Goal: Information Seeking & Learning: Check status

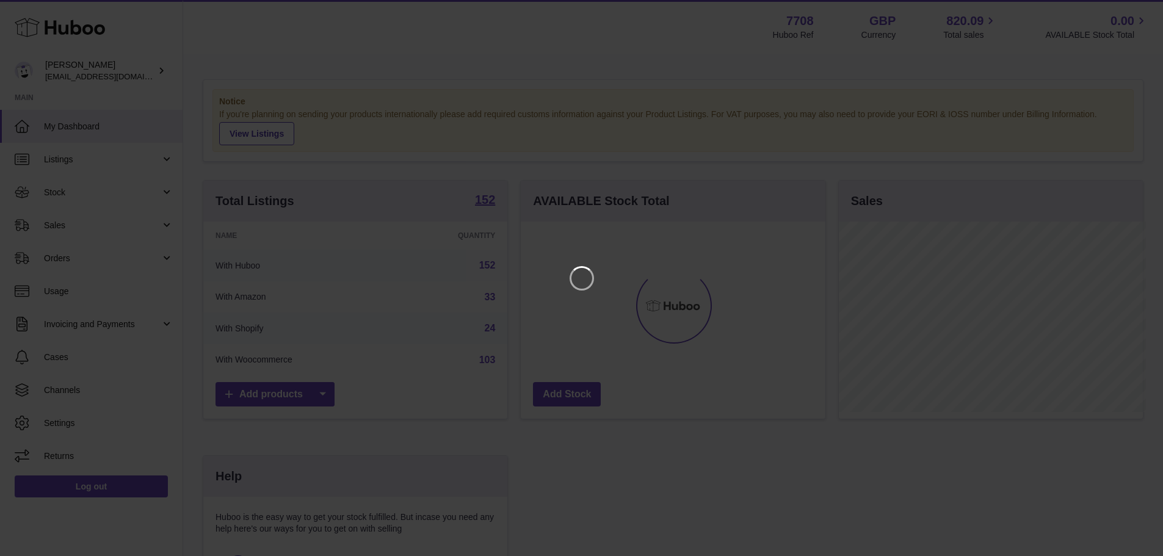
scroll to position [190, 308]
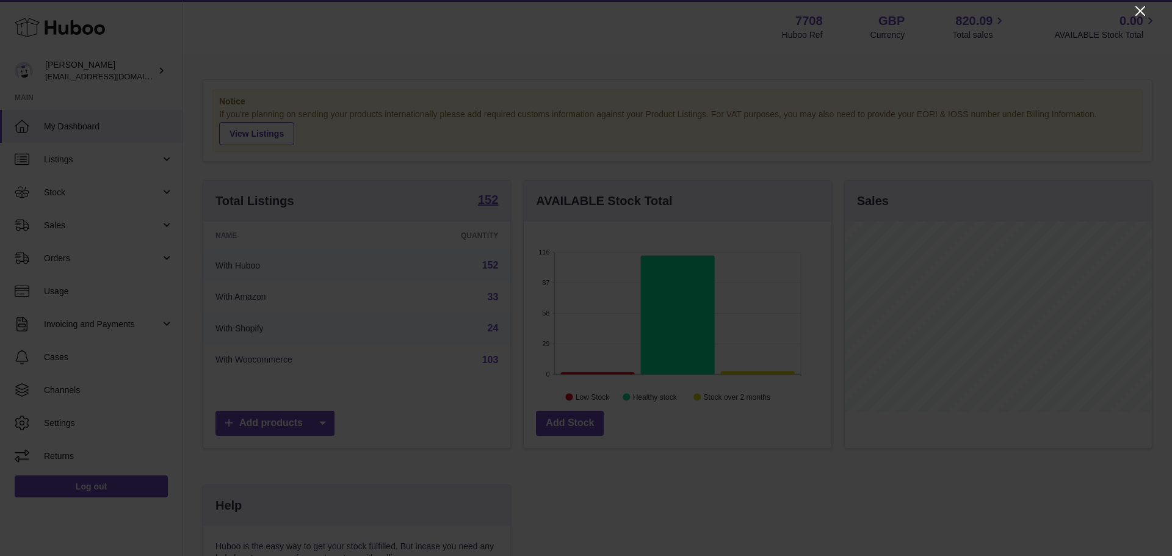
click at [1136, 12] on icon "Close" at bounding box center [1140, 11] width 15 height 15
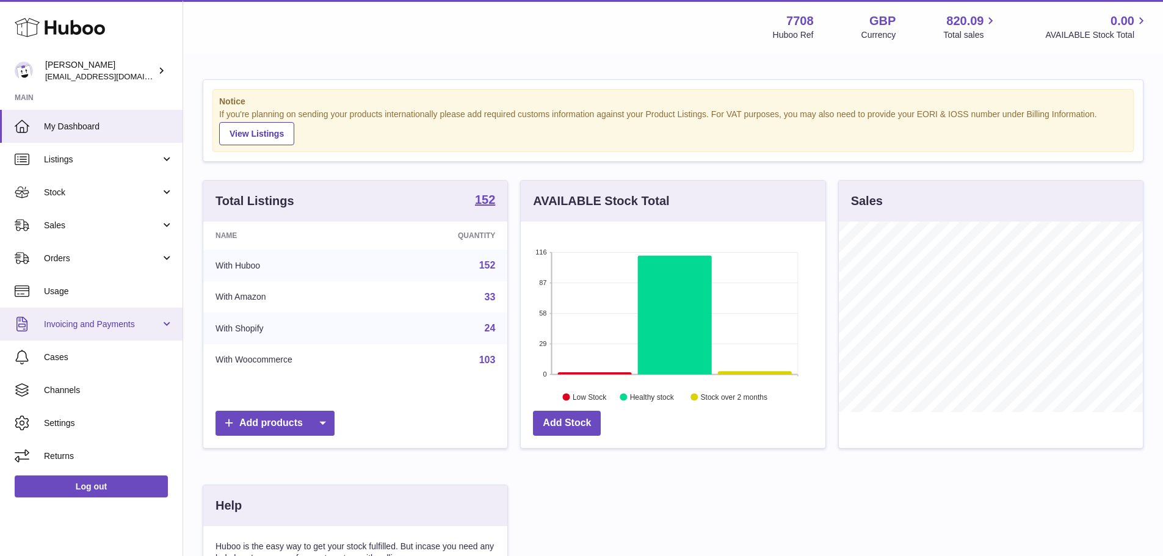
click at [53, 325] on span "Invoicing and Payments" at bounding box center [102, 325] width 117 height 12
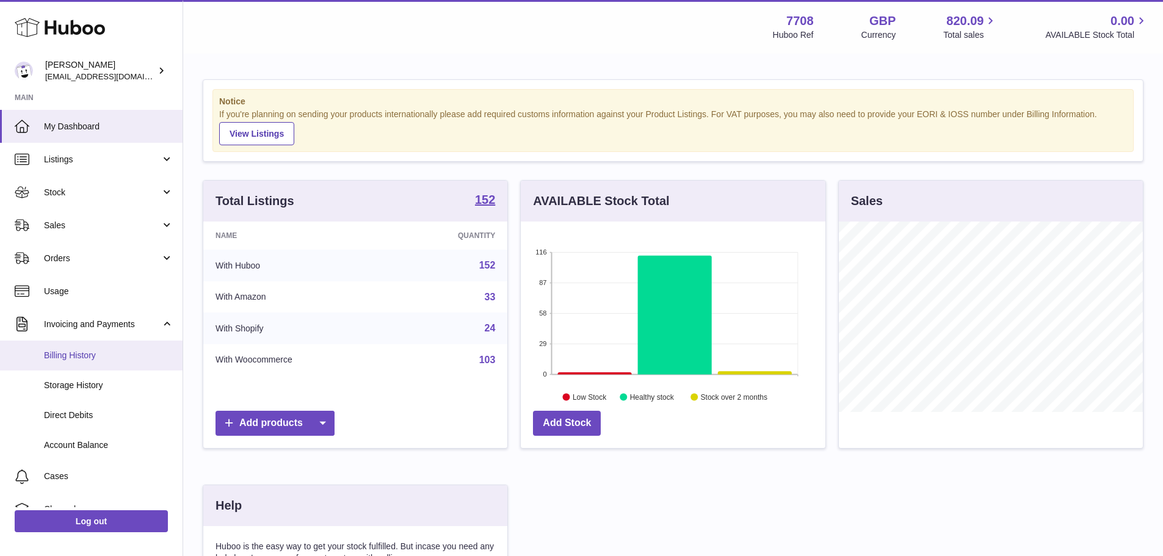
click at [70, 356] on span "Billing History" at bounding box center [108, 356] width 129 height 12
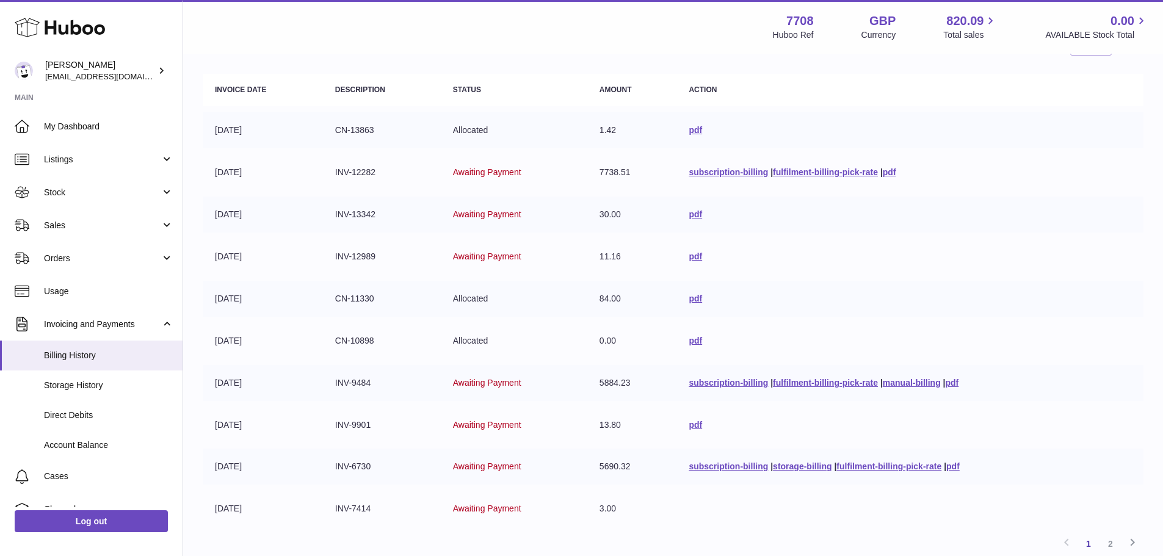
scroll to position [116, 0]
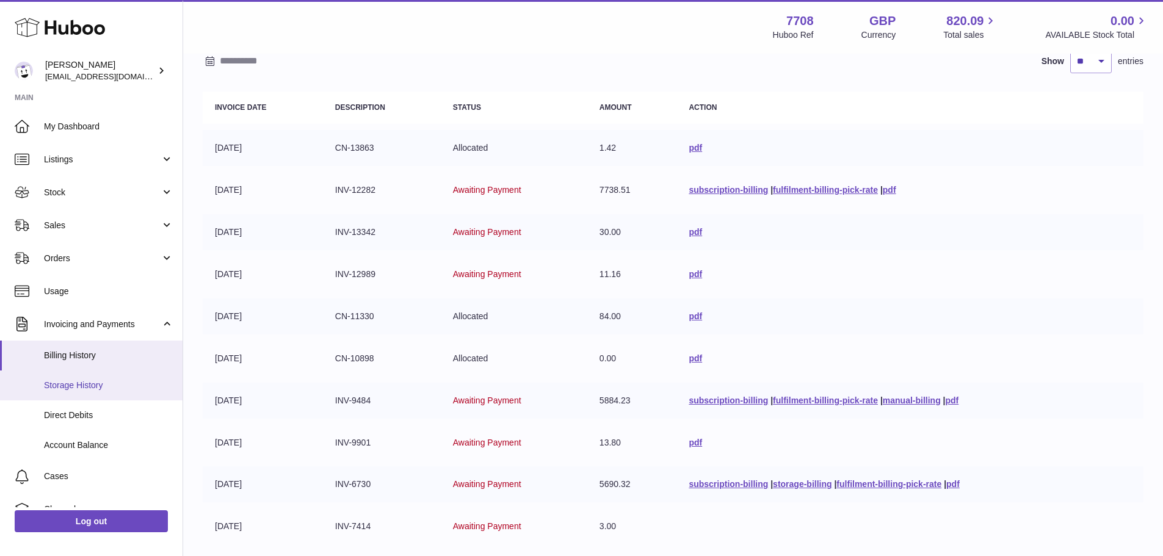
click at [92, 385] on span "Storage History" at bounding box center [108, 386] width 129 height 12
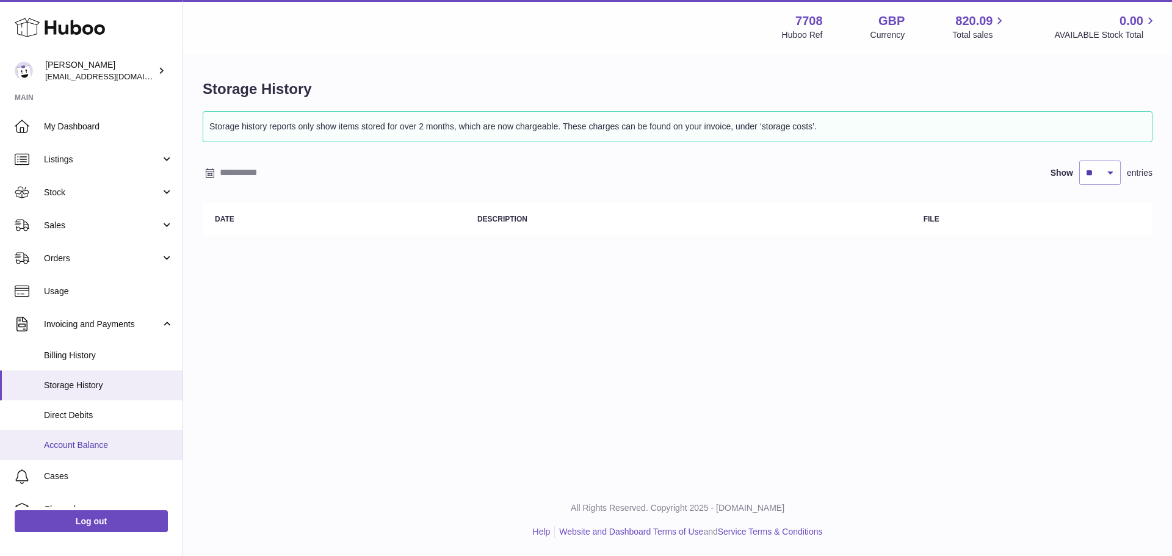
click at [84, 442] on span "Account Balance" at bounding box center [108, 446] width 129 height 12
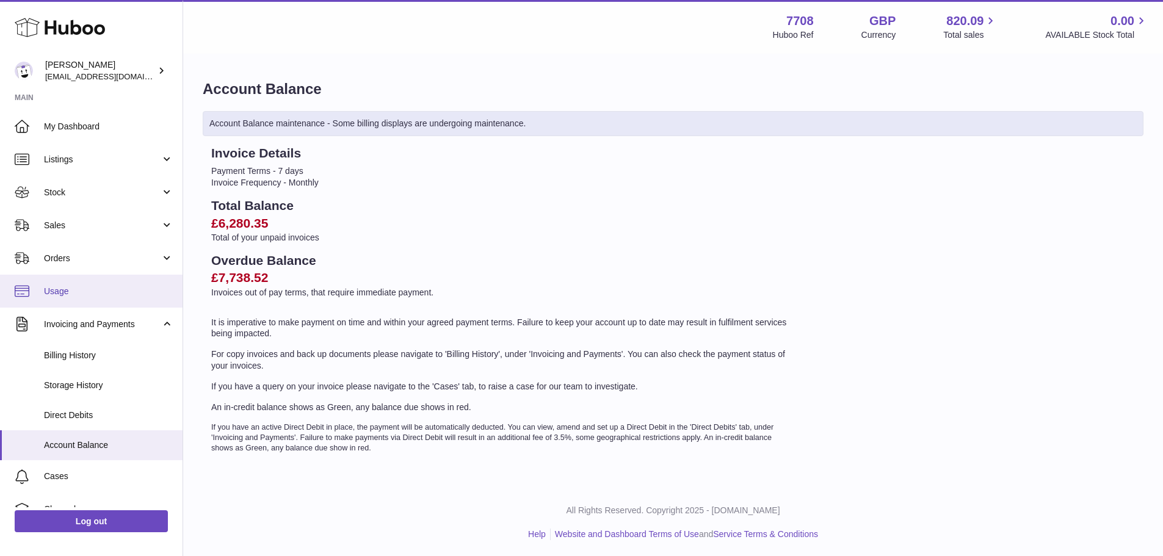
click at [79, 292] on span "Usage" at bounding box center [108, 292] width 129 height 12
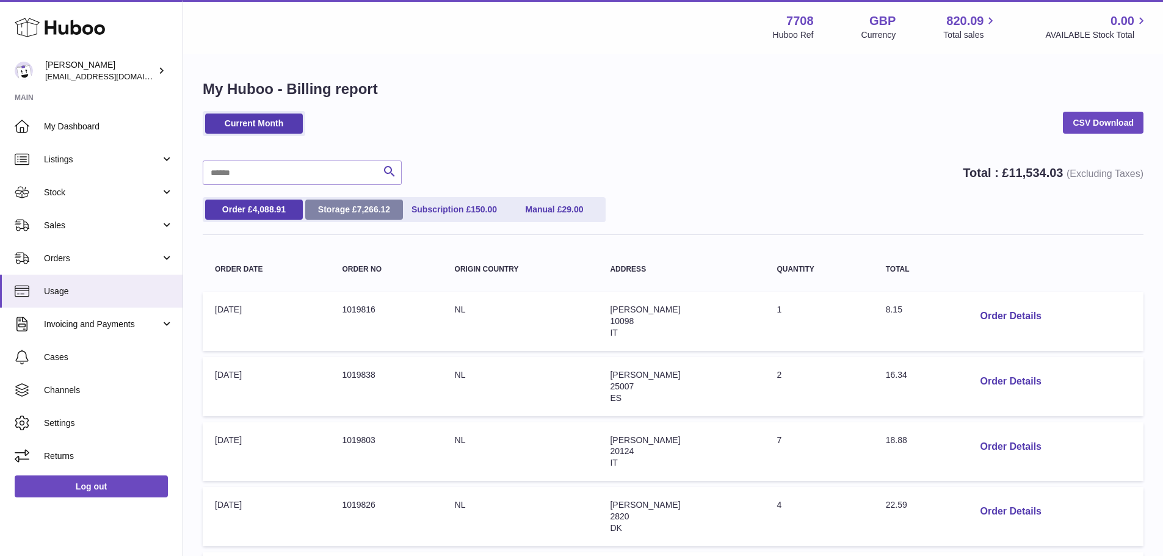
click at [336, 203] on link "Storage £ 7,266.12" at bounding box center [354, 210] width 98 height 20
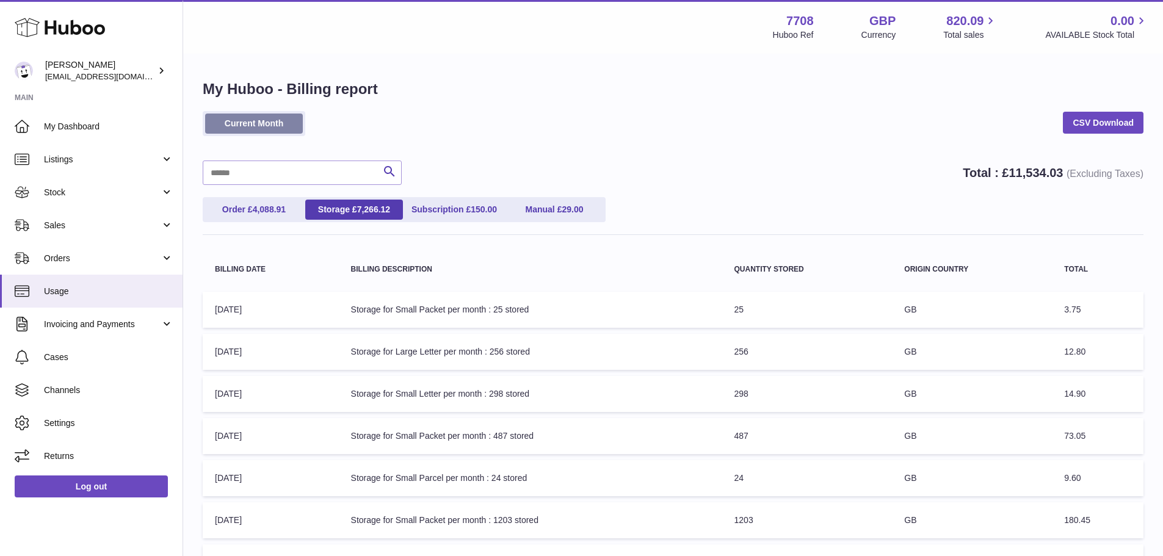
click at [280, 121] on link "Current Month" at bounding box center [254, 124] width 98 height 20
